Goal: Find specific page/section: Find specific page/section

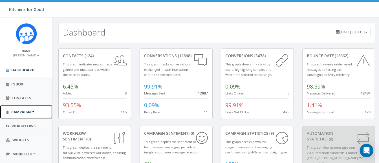
click at [20, 110] on span "Campaigns" at bounding box center [22, 112] width 22 height 5
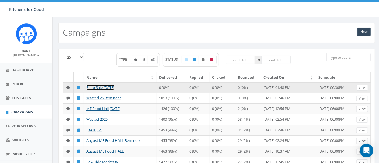
click at [108, 87] on link "Shop Sale [DATE]" at bounding box center [100, 87] width 28 height 5
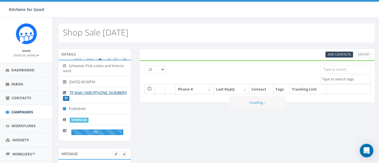
select select
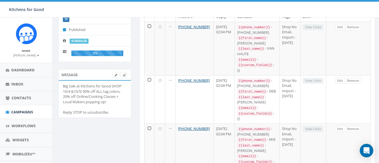
scroll to position [83, 0]
